Goal: Task Accomplishment & Management: Manage account settings

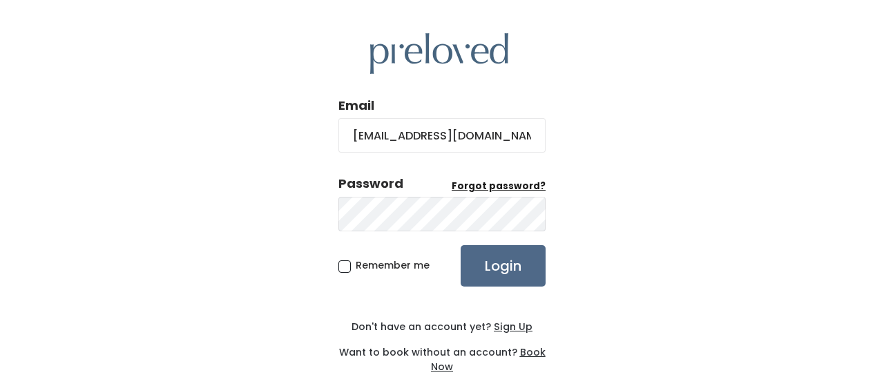
type input "[EMAIL_ADDRESS][DOMAIN_NAME]"
click at [480, 188] on u "Forgot password?" at bounding box center [498, 185] width 94 height 13
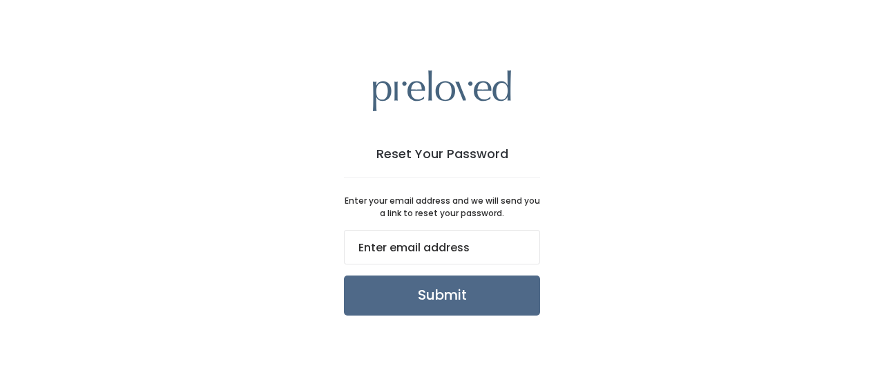
click at [480, 188] on div "Reset Your Password Enter your email address and we will send you a link to res…" at bounding box center [442, 192] width 262 height 311
click at [409, 244] on input "email" at bounding box center [442, 247] width 196 height 35
type input "[EMAIL_ADDRESS][DOMAIN_NAME]"
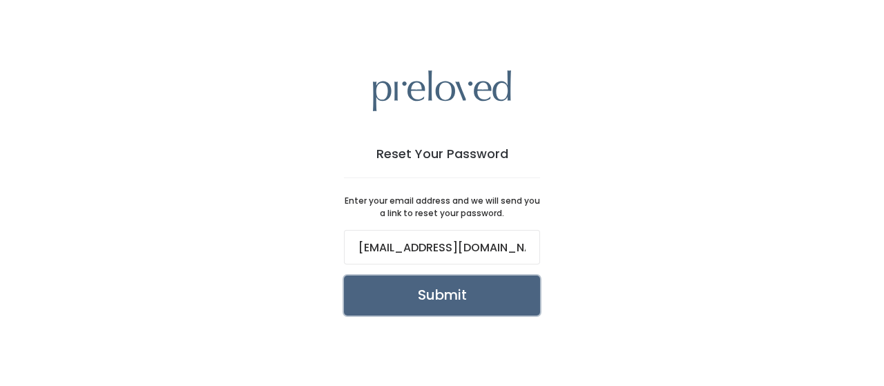
click at [421, 299] on input "Submit" at bounding box center [442, 295] width 196 height 40
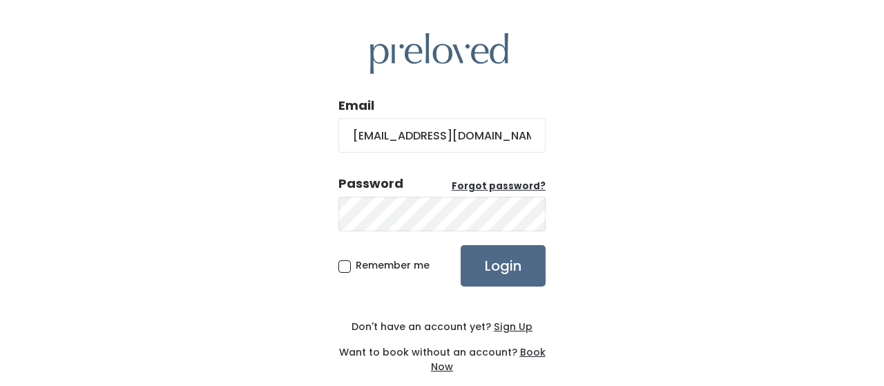
type input "[EMAIL_ADDRESS][DOMAIN_NAME]"
click at [356, 263] on span "Remember me" at bounding box center [393, 265] width 74 height 14
click at [356, 263] on input "Remember me" at bounding box center [360, 262] width 9 height 9
checkbox input "true"
click at [525, 267] on input "Login" at bounding box center [502, 265] width 85 height 41
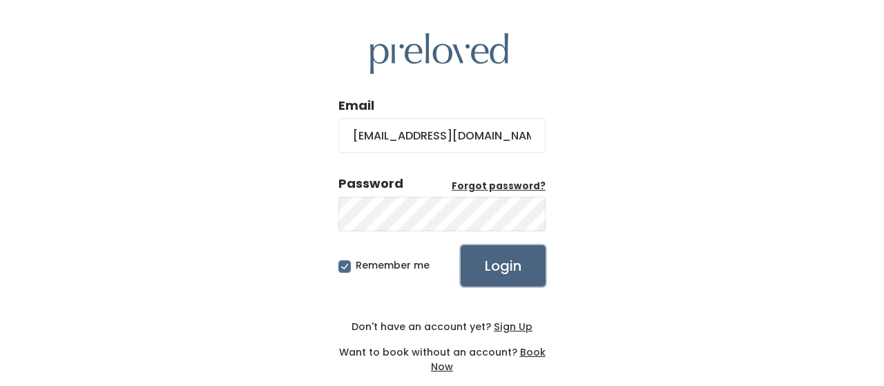
click at [485, 273] on input "Login" at bounding box center [502, 265] width 85 height 41
